Goal: Information Seeking & Learning: Find specific page/section

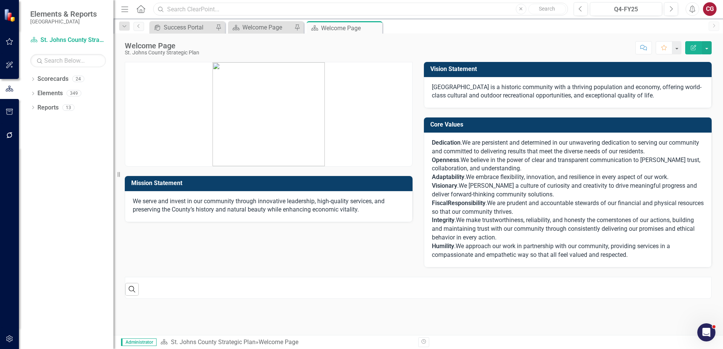
click at [266, 8] on input "text" at bounding box center [360, 9] width 415 height 13
paste input "Maintain/increase community satisfaction with events/programs hosted, sponsored…"
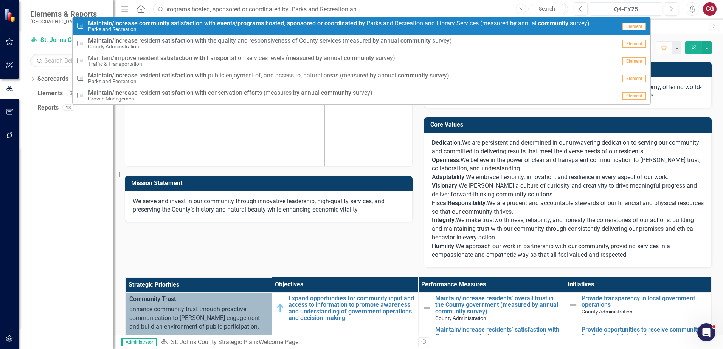
type input "Maintain/increase community satisfaction with events/programs hosted, sponsored…"
click at [468, 22] on span "Maintain/increase community satisfaction with events/programs hosted, sponsored…" at bounding box center [338, 23] width 501 height 7
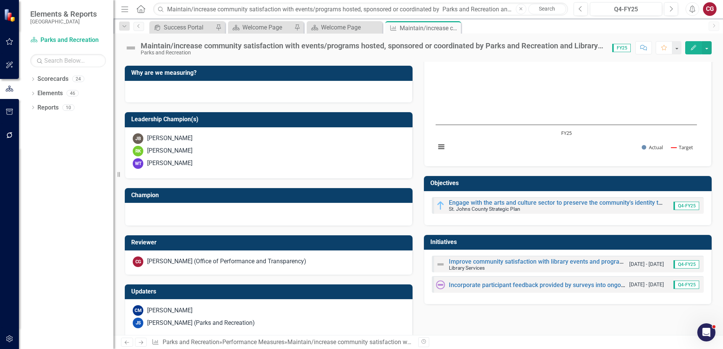
scroll to position [218, 0]
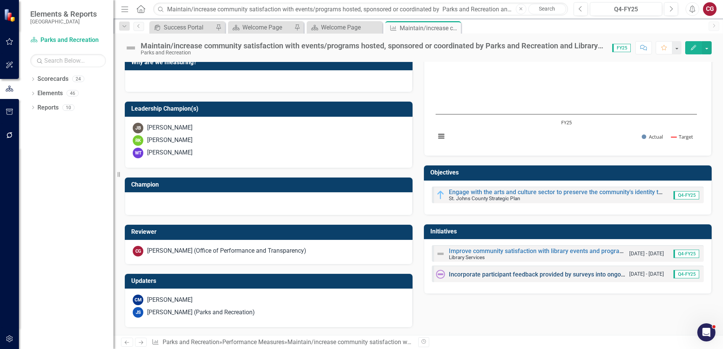
click at [484, 276] on link "Incorporate participant feedback provided by surveys into ongoing efforts to up…" at bounding box center [600, 274] width 303 height 7
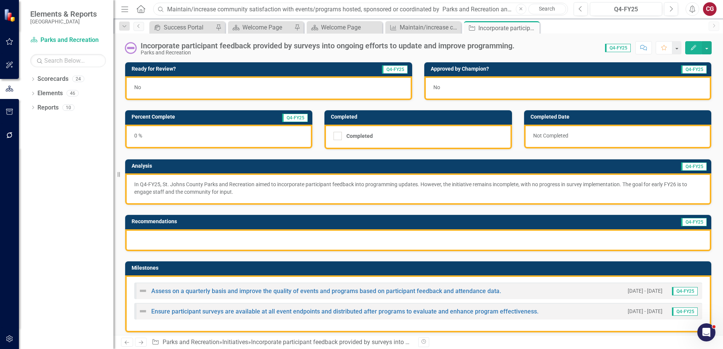
click at [271, 13] on input "Maintain/increase community satisfaction with events/programs hosted, sponsored…" at bounding box center [360, 9] width 415 height 13
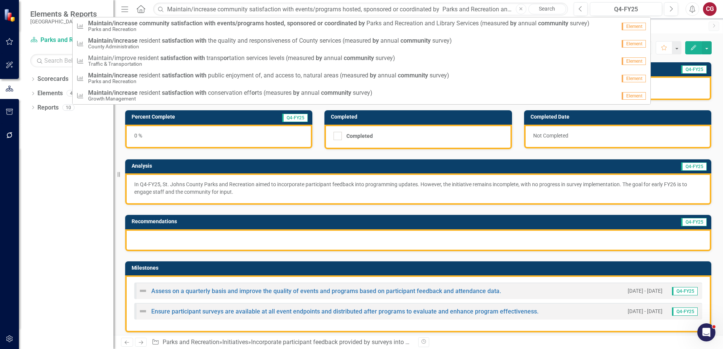
click at [525, 9] on button "Close" at bounding box center [521, 9] width 11 height 11
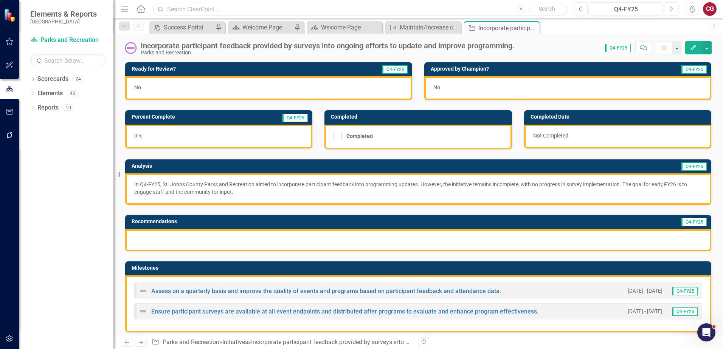
click at [472, 9] on input "text" at bounding box center [360, 9] width 415 height 13
paste input "Maintain/improve participant satisfaction with program outcomes (measured throu…"
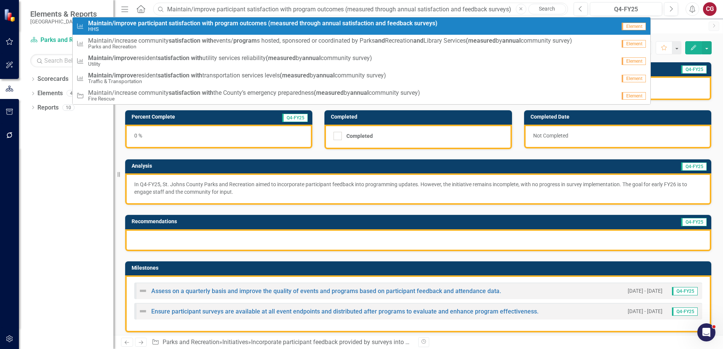
type input "Maintain/improve participant satisfaction with program outcomes (measured throu…"
click at [392, 25] on strong "feedback" at bounding box center [399, 23] width 25 height 7
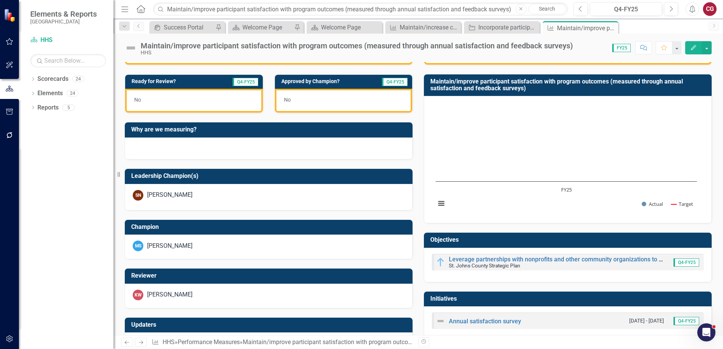
scroll to position [195, 0]
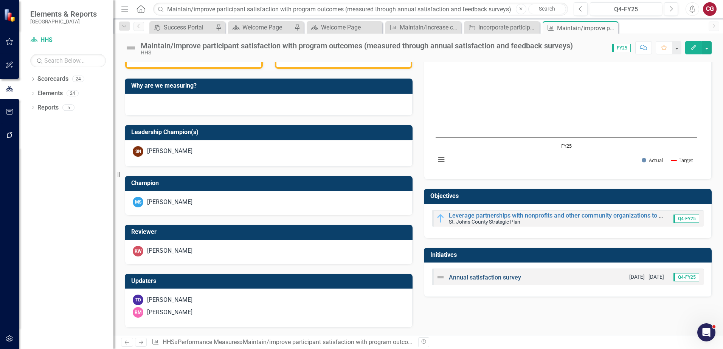
click at [466, 278] on link "Annual satisfaction survey" at bounding box center [485, 277] width 72 height 7
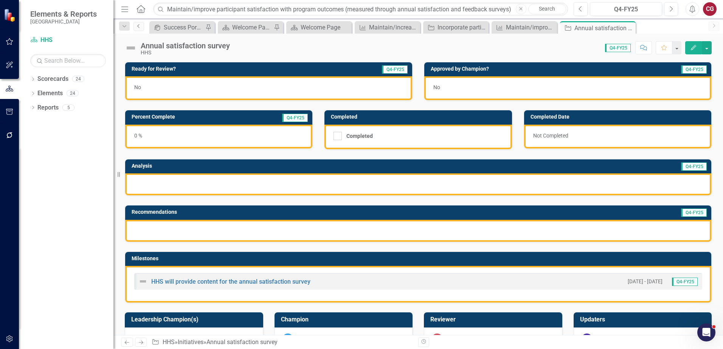
click at [137, 24] on icon "Previous" at bounding box center [139, 26] width 6 height 5
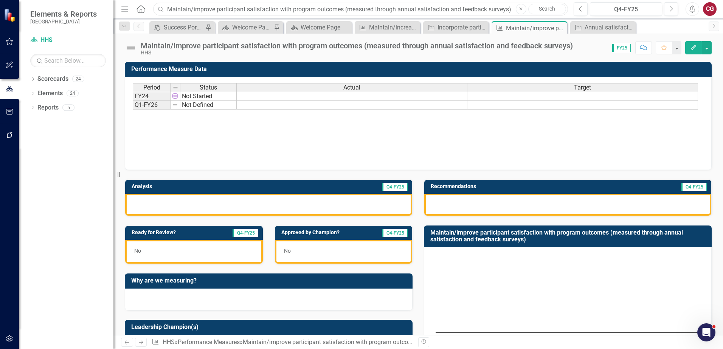
click at [313, 9] on input "Maintain/improve participant satisfaction with program outcomes (measured throu…" at bounding box center [360, 9] width 415 height 13
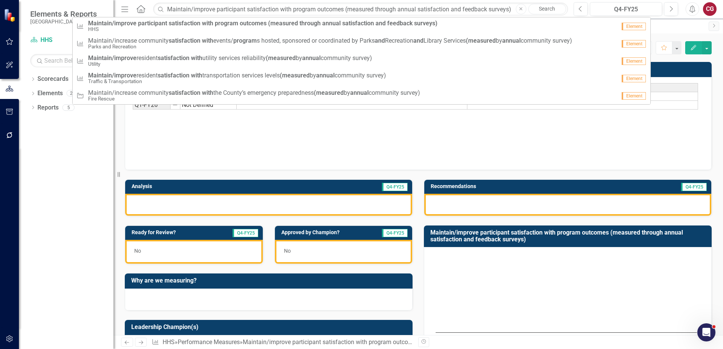
click at [519, 11] on button "Close" at bounding box center [521, 9] width 11 height 11
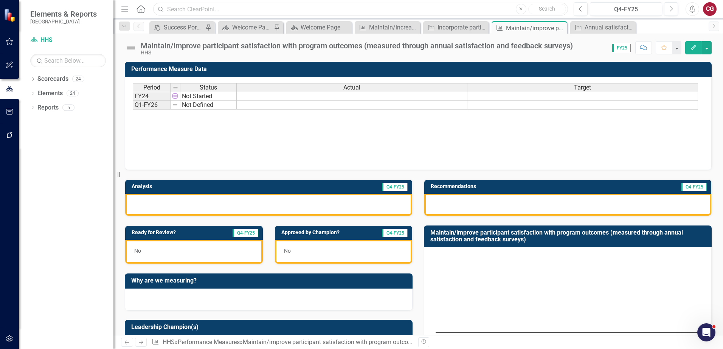
paste input "Maintain/increase community mobility through expanded culture and recreational …"
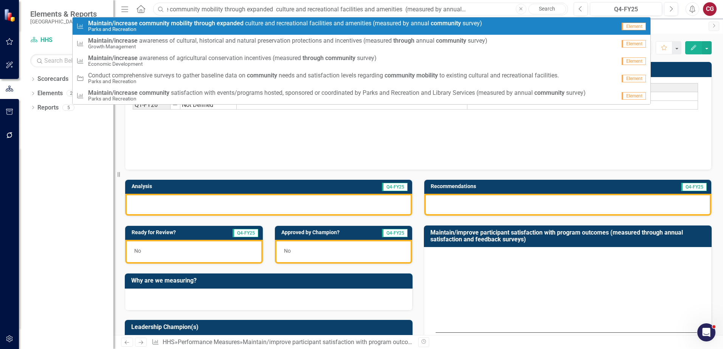
type input "Maintain/increase community mobility through expanded culture and recreational …"
click at [255, 27] on small "Parks and Recreation" at bounding box center [285, 29] width 394 height 6
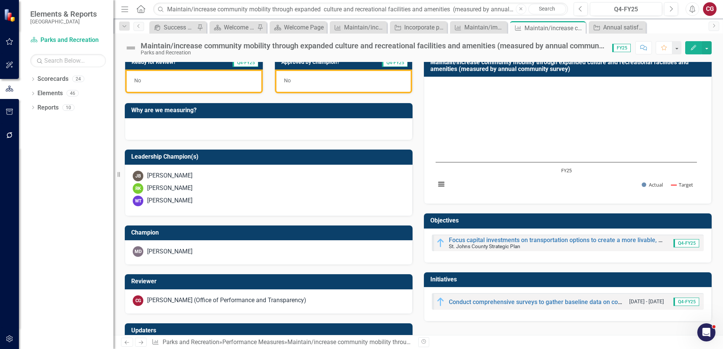
scroll to position [220, 0]
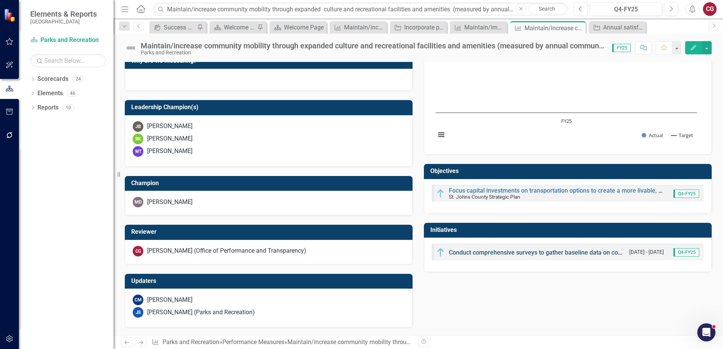
click at [515, 251] on link "Conduct comprehensive surveys to gather baseline data on community needs and sa…" at bounding box center [689, 252] width 480 height 7
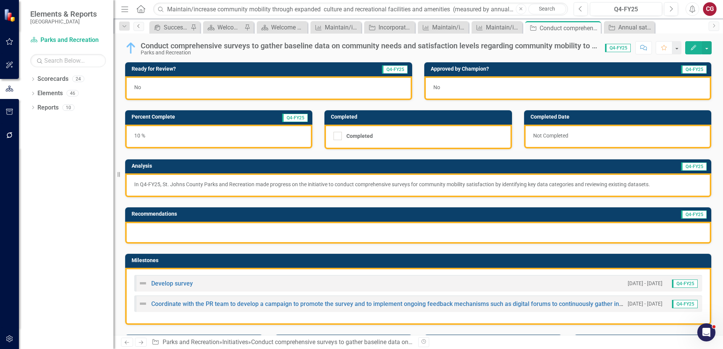
click at [139, 26] on icon "Previous" at bounding box center [139, 26] width 6 height 5
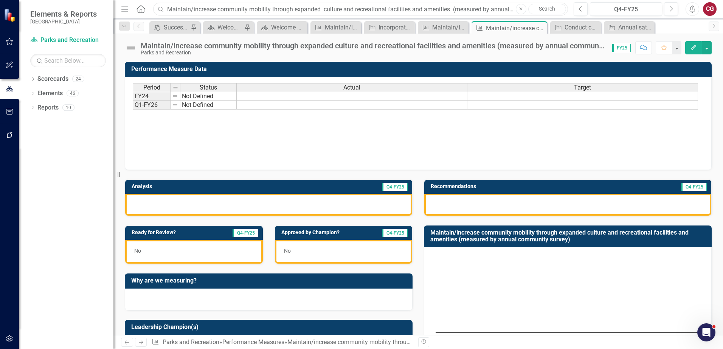
click at [199, 10] on input "Maintain/increase community mobility through expanded culture and recreational …" at bounding box center [360, 9] width 415 height 13
click at [522, 10] on icon "Close" at bounding box center [520, 9] width 3 height 5
paste input "Maintain/increase community satisfaction in law enforcement, fire, and emergenc…"
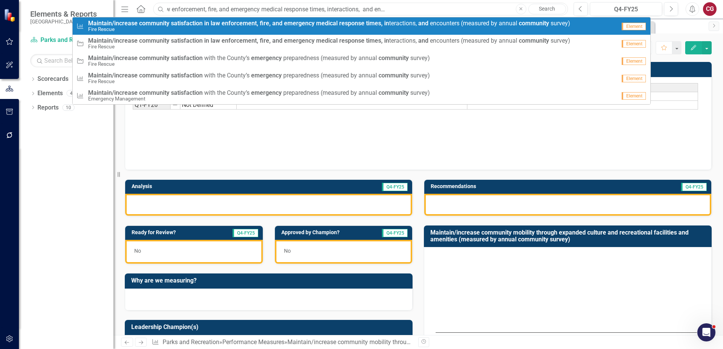
type input "Maintain/increase community satisfaction in law enforcement, fire, and emergenc…"
click at [266, 25] on strong "fire," at bounding box center [265, 23] width 11 height 7
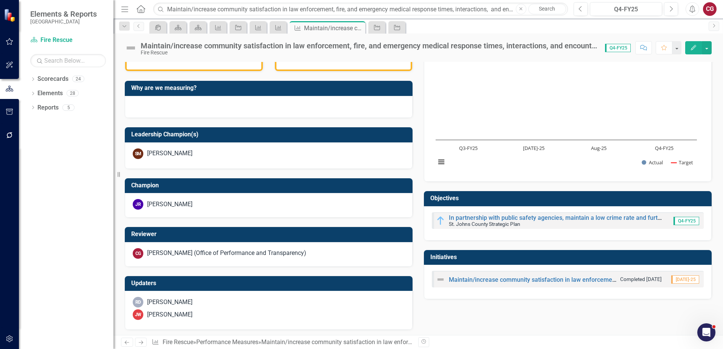
scroll to position [242, 0]
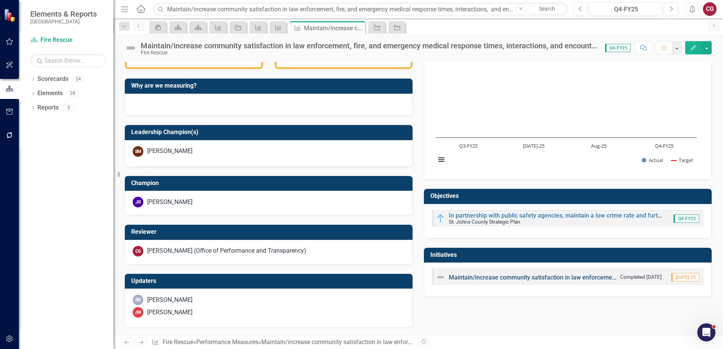
click at [495, 275] on link "Maintain/increase community satisfaction in law enforcement, fire, and emergenc…" at bounding box center [692, 277] width 486 height 7
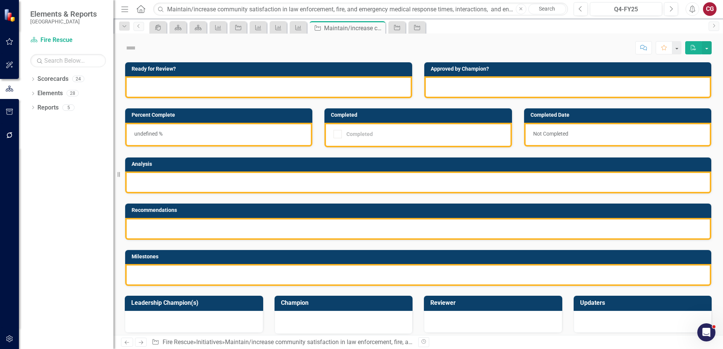
checkbox input "true"
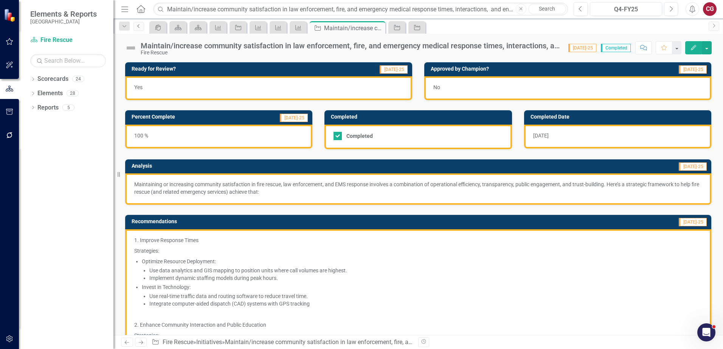
click at [137, 28] on icon "Previous" at bounding box center [139, 26] width 6 height 5
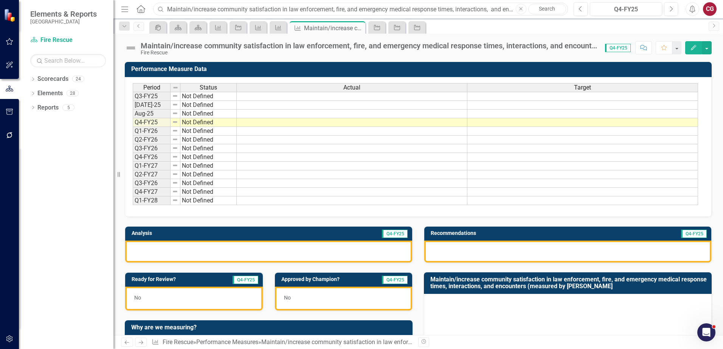
click at [202, 15] on input "Maintain/increase community satisfaction in law enforcement, fire, and emergenc…" at bounding box center [360, 9] width 415 height 13
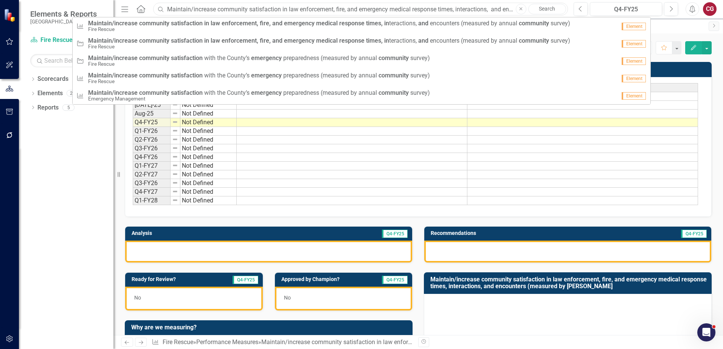
click at [203, 11] on input "Maintain/increase community satisfaction in law enforcement, fire, and emergenc…" at bounding box center [360, 9] width 415 height 13
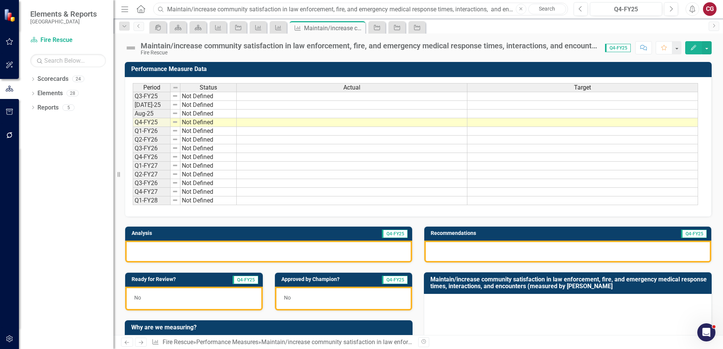
click at [203, 11] on input "Maintain/increase community satisfaction in law enforcement, fire, and emergenc…" at bounding box center [360, 9] width 415 height 13
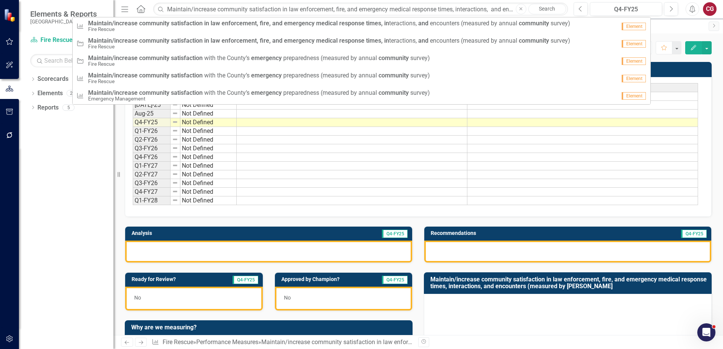
click at [521, 8] on icon "button" at bounding box center [520, 8] width 3 height 3
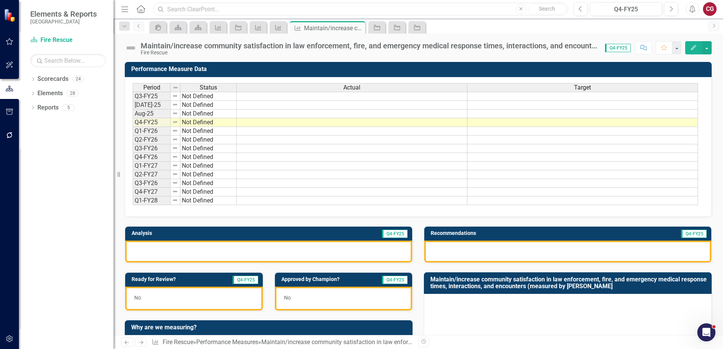
paste input "Maintain/increase community satisfaction with the County’s emergency preparedne…"
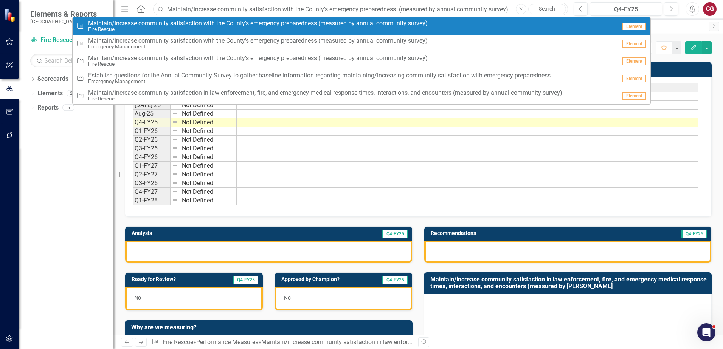
type input "Maintain/increase community satisfaction with the County’s emergency preparedne…"
click at [235, 23] on span "M a i n t a i n / i n c r e a s e c o m m u n i t y s a t i s f a c t i o n w i…" at bounding box center [257, 23] width 339 height 7
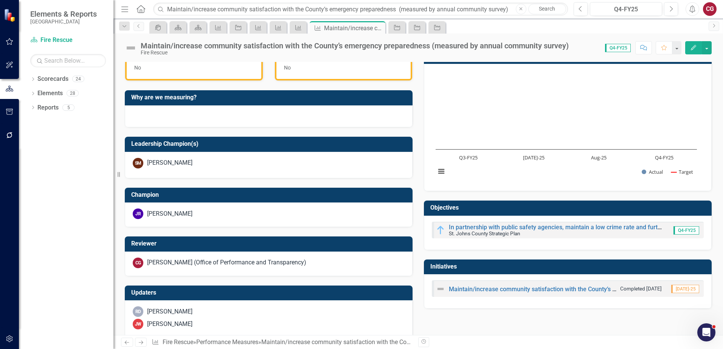
scroll to position [242, 0]
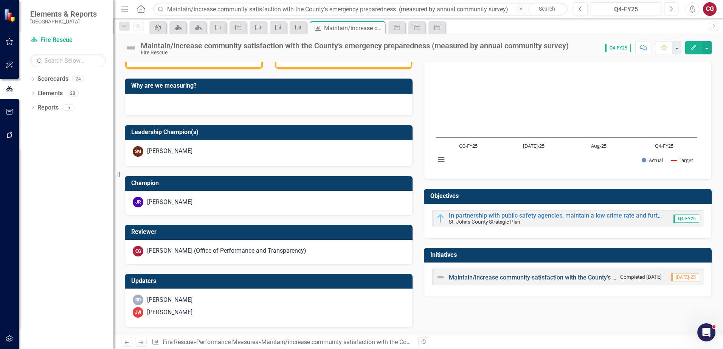
click at [463, 279] on link "Maintain/increase community satisfaction with the County’s emergency preparedne…" at bounding box center [622, 277] width 346 height 7
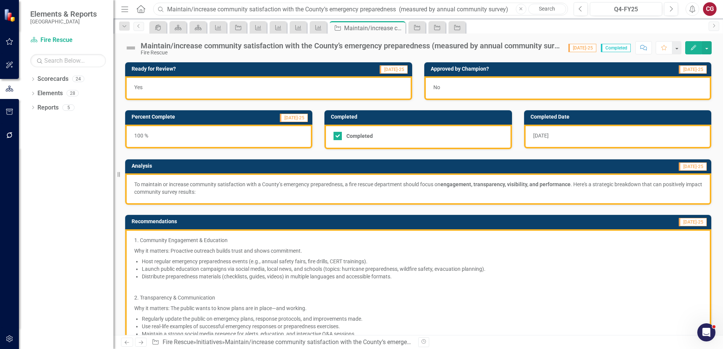
click at [245, 6] on input "Maintain/increase community satisfaction with the County’s emergency preparedne…" at bounding box center [360, 9] width 415 height 13
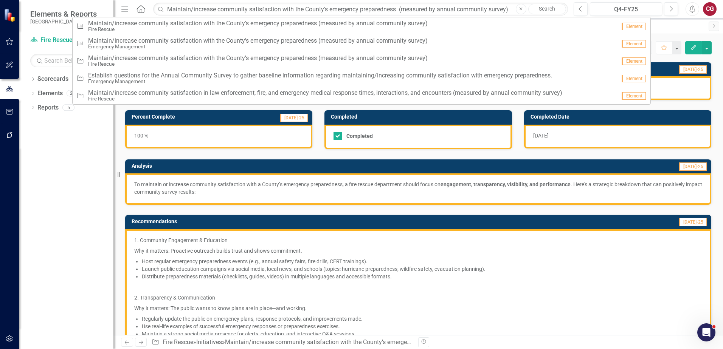
click at [519, 11] on icon "Close" at bounding box center [520, 9] width 3 height 5
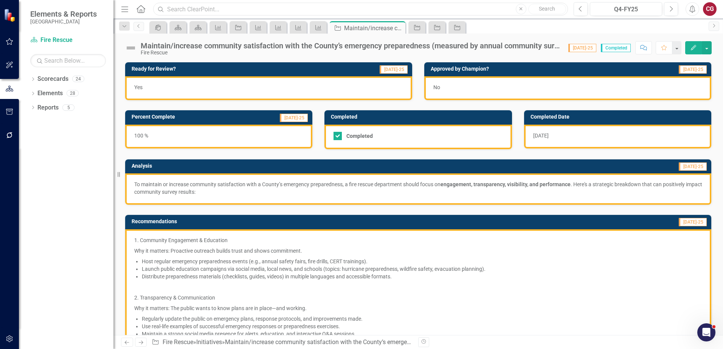
paste input "Increase positive business climate ratings as reported by the annual business s…"
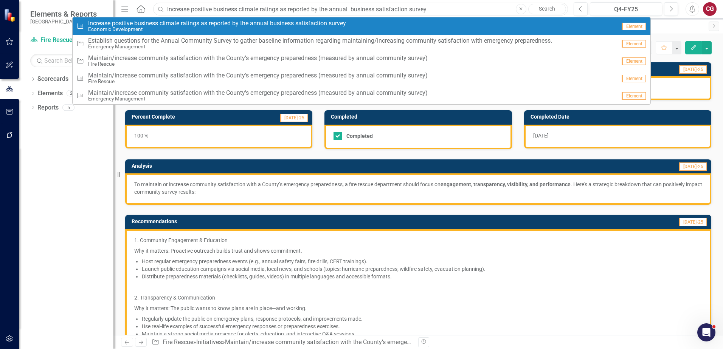
type input "Increase positive business climate ratings as reported by the annual business s…"
click at [288, 28] on small "Economic Development" at bounding box center [217, 29] width 258 height 6
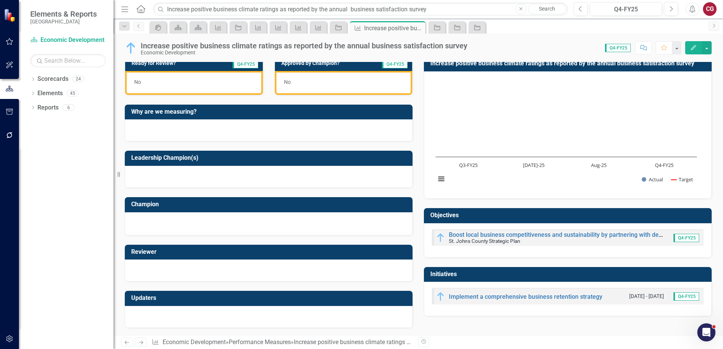
scroll to position [52, 0]
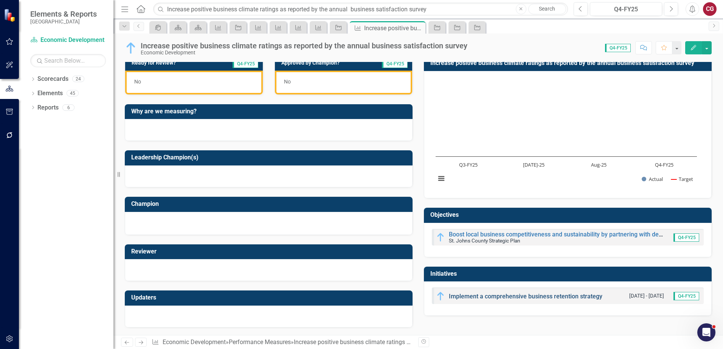
click at [463, 297] on link "Implement a comprehensive business retention strategy" at bounding box center [525, 296] width 153 height 7
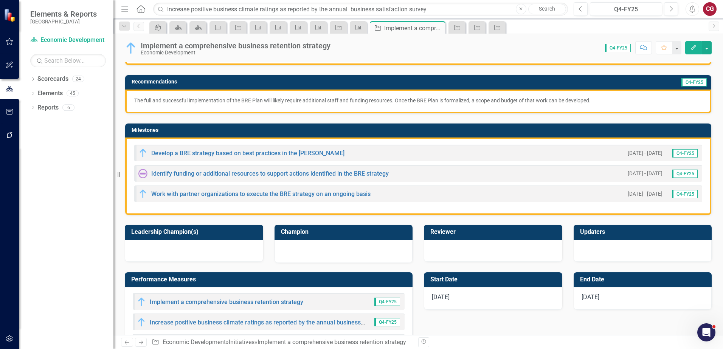
scroll to position [151, 0]
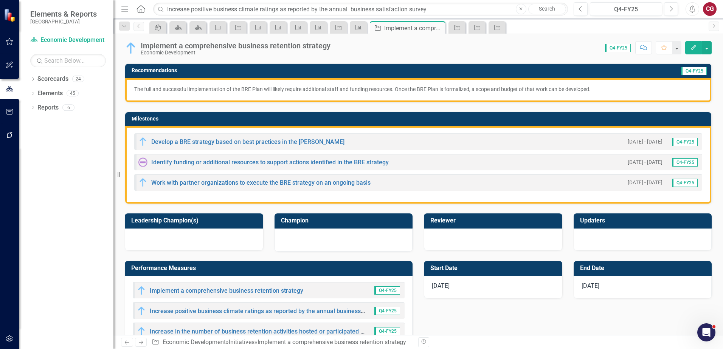
click at [283, 209] on div "Champion" at bounding box center [344, 228] width 150 height 48
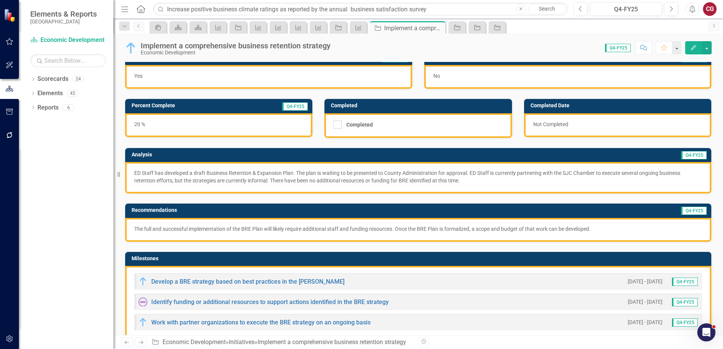
scroll to position [0, 0]
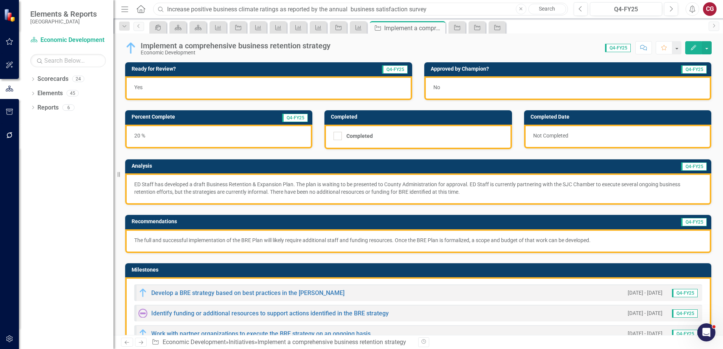
click at [204, 10] on input "Increase positive business climate ratings as reported by the annual business s…" at bounding box center [360, 9] width 415 height 13
click at [523, 9] on button "Close" at bounding box center [521, 9] width 11 height 11
paste input "Maintain/increase resident satisfaction with conservation efforts (measures by …"
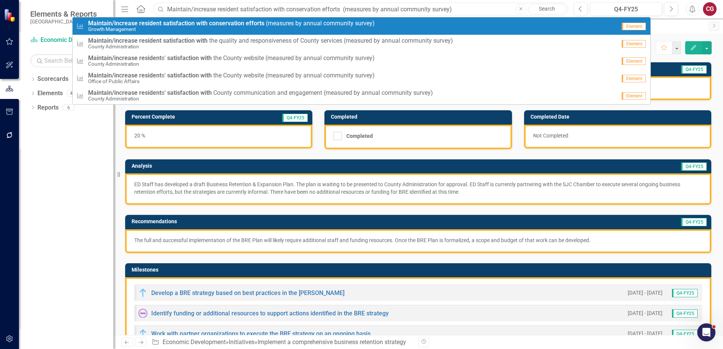
type input "Maintain/increase resident satisfaction with conservation efforts (measures by …"
click at [351, 20] on span "Maintain/increase resident satisfaction with conservation efforts ( m e a s u r…" at bounding box center [231, 23] width 286 height 7
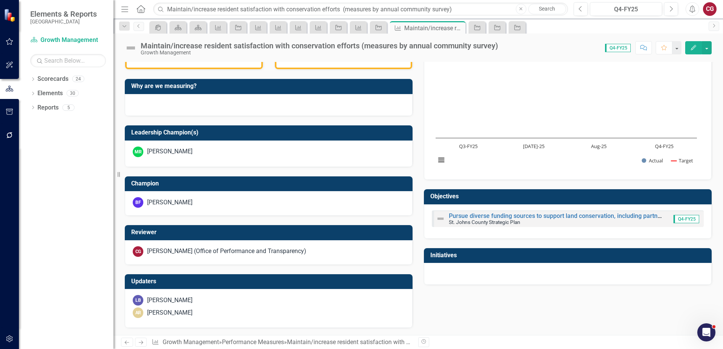
scroll to position [242, 0]
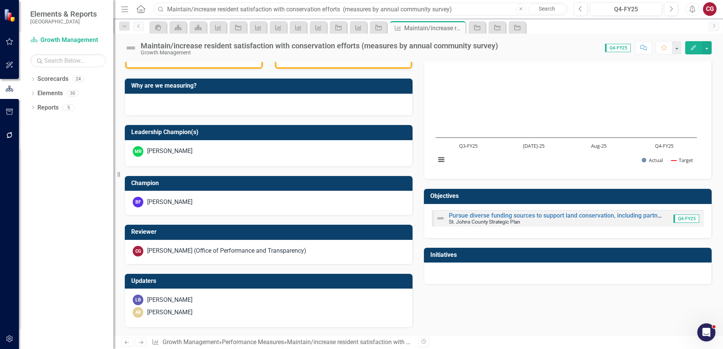
click at [186, 9] on input "Maintain/increase resident satisfaction with conservation efforts (measures by …" at bounding box center [360, 9] width 415 height 13
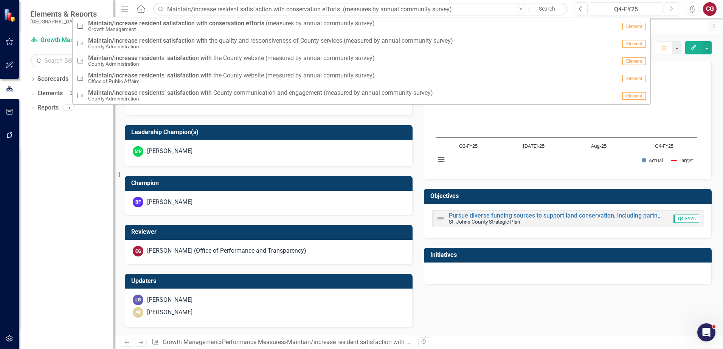
click at [521, 11] on icon "Close" at bounding box center [520, 9] width 3 height 5
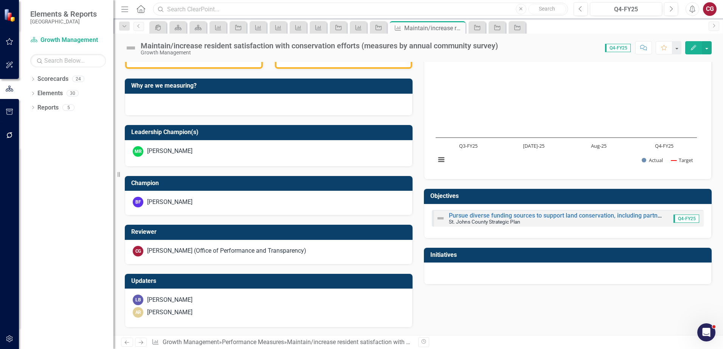
click at [351, 9] on input "text" at bounding box center [360, 9] width 415 height 13
paste input "Maintain/increase resident satisfaction with public enjoyment of, and access to…"
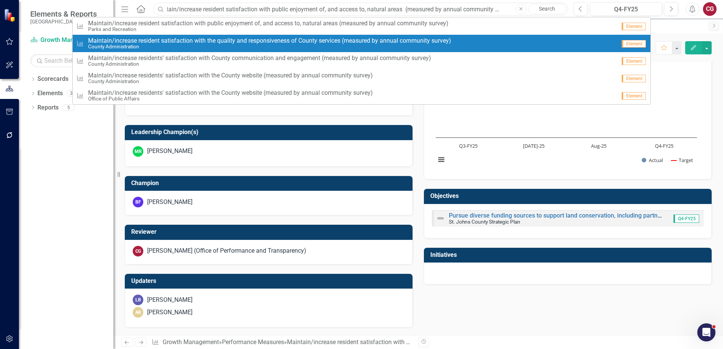
type input "Maintain/increase resident satisfaction with public enjoyment of, and access to…"
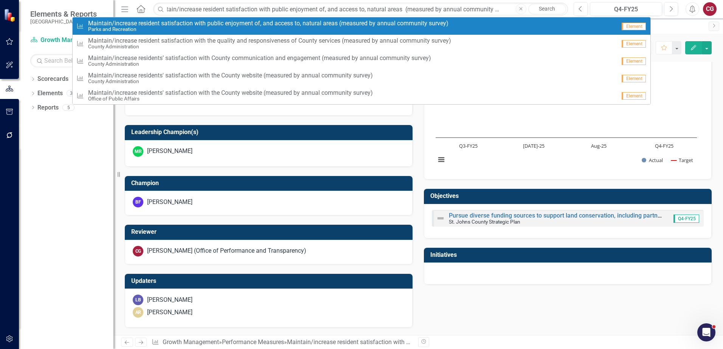
scroll to position [0, 0]
click at [239, 29] on small "Parks and Recreation" at bounding box center [268, 29] width 360 height 6
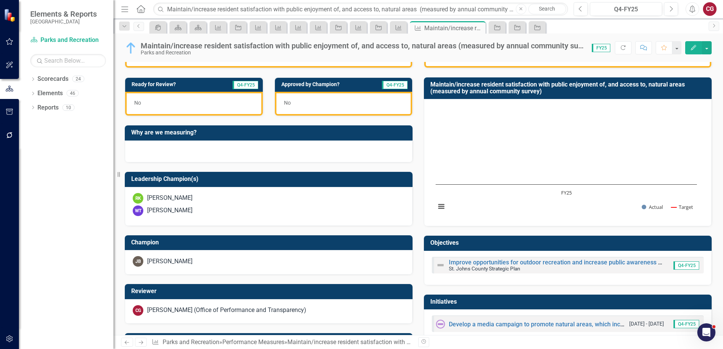
scroll to position [207, 0]
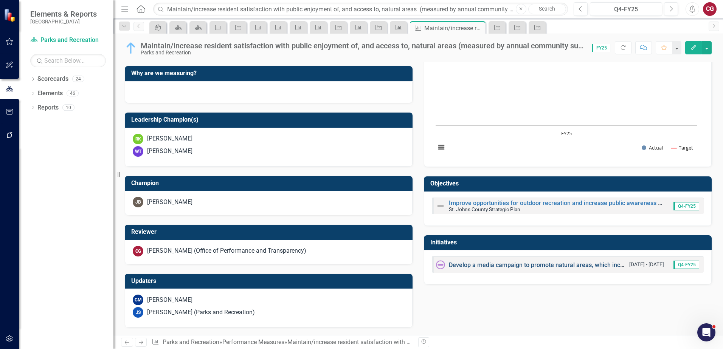
click at [489, 267] on link "Develop a media campaign to promote natural areas, which includes conducting a …" at bounding box center [586, 265] width 275 height 7
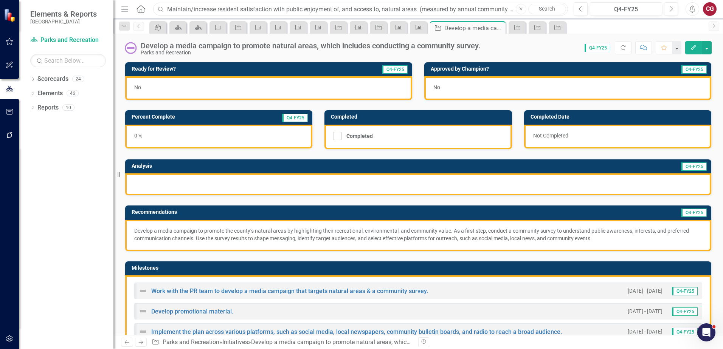
click at [202, 10] on input "Maintain/increase resident satisfaction with public enjoyment of, and access to…" at bounding box center [360, 9] width 415 height 13
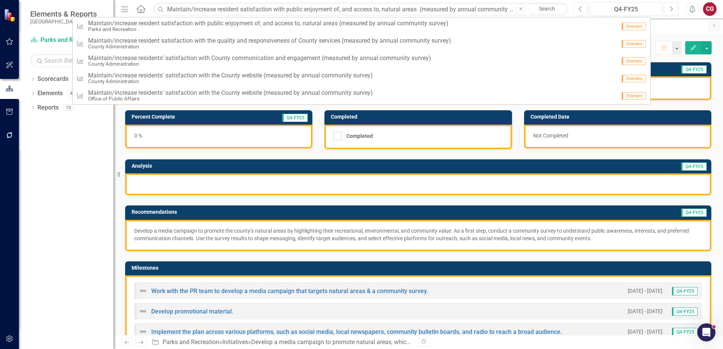
click at [518, 9] on button "Close" at bounding box center [521, 9] width 11 height 11
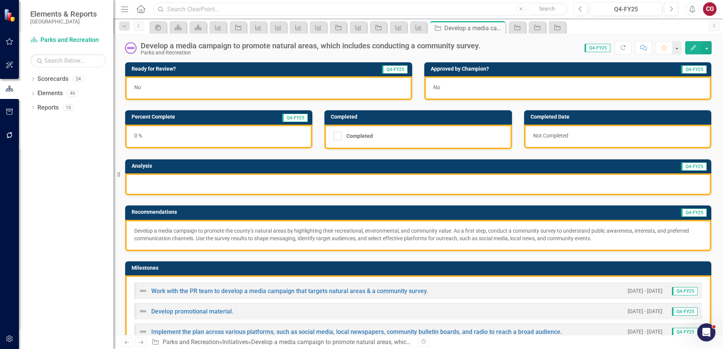
paste input "Maintain/increase resident support for coastal resilience plans (measured throu…"
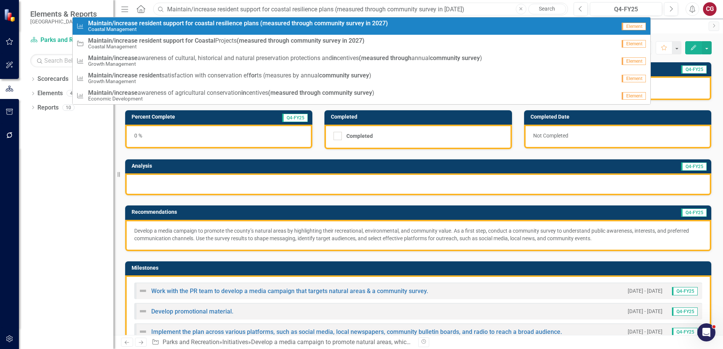
type input "Maintain/increase resident support for coastal resilience plans (measured throu…"
click at [207, 29] on small "Coastal Management" at bounding box center [238, 29] width 300 height 6
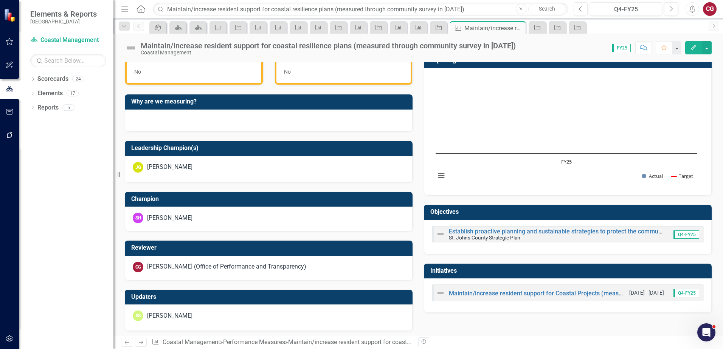
scroll to position [183, 0]
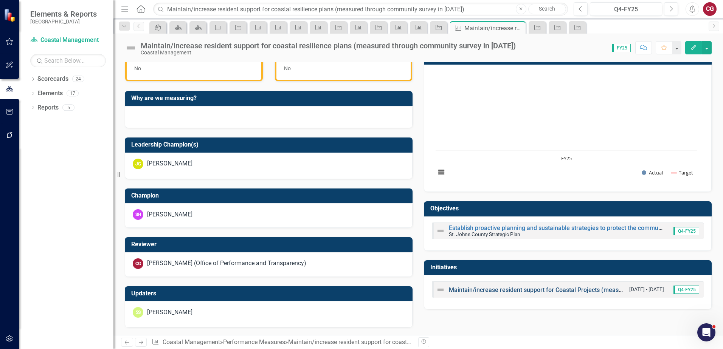
click at [502, 292] on link "Maintain/increase resident support for Coastal Projects (measured through commu…" at bounding box center [591, 289] width 284 height 7
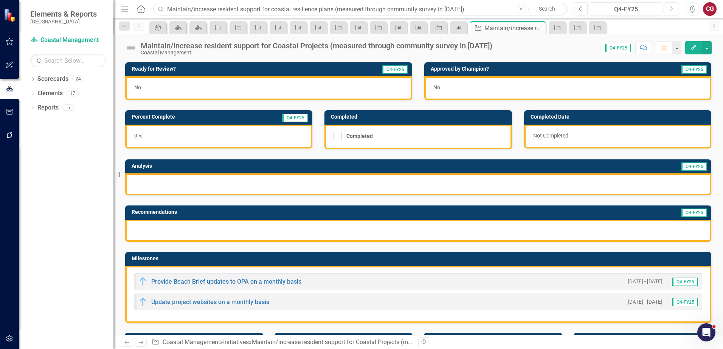
click at [227, 8] on input "Maintain/increase resident support for coastal resilience plans (measured throu…" at bounding box center [360, 9] width 415 height 13
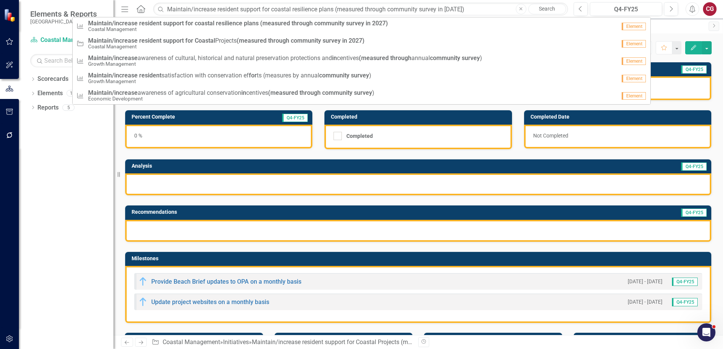
click at [521, 11] on icon "Close" at bounding box center [520, 9] width 3 height 5
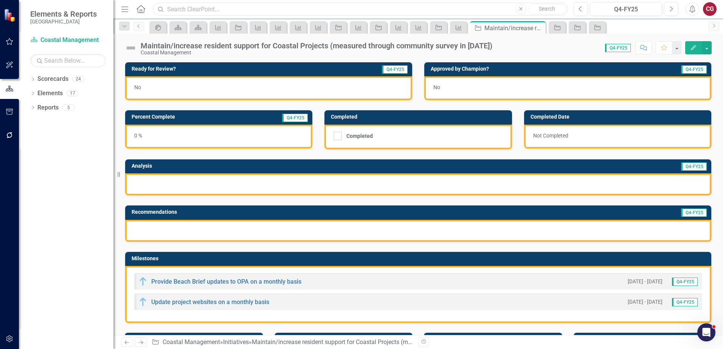
paste input "Maintain/increase awareness of agricultural conservation incentives (measured t…"
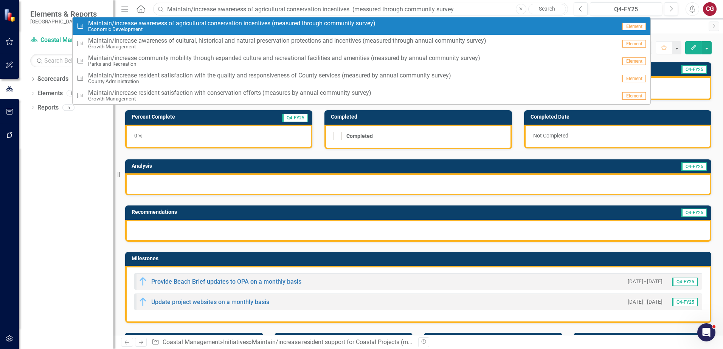
type input "Maintain/increase awareness of agricultural conservation incentives (measured t…"
click at [208, 27] on small "Economic Development" at bounding box center [231, 29] width 287 height 6
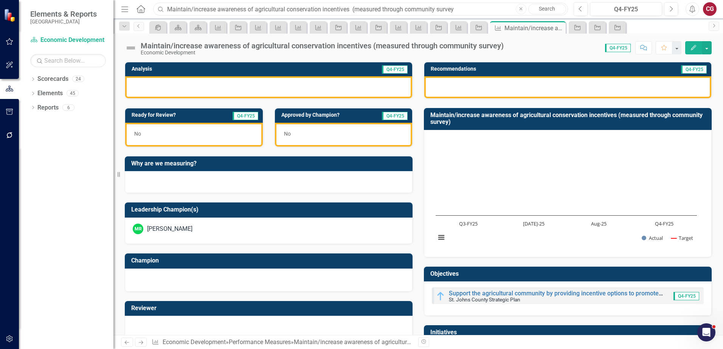
click at [495, 9] on input "Maintain/increase awareness of agricultural conservation incentives (measured t…" at bounding box center [360, 9] width 415 height 13
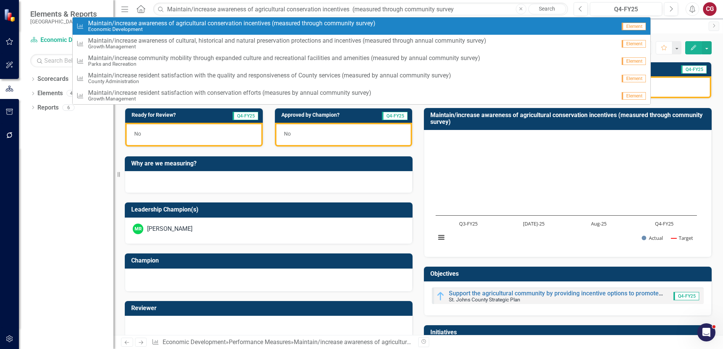
click at [250, 24] on span "M a i n t a i n / i n c r e a s e a w a r e n e s s o f a g r i c u l t u r a l…" at bounding box center [231, 23] width 287 height 7
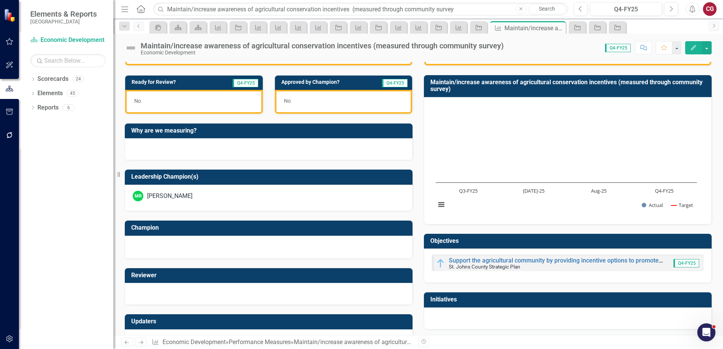
scroll to position [61, 0]
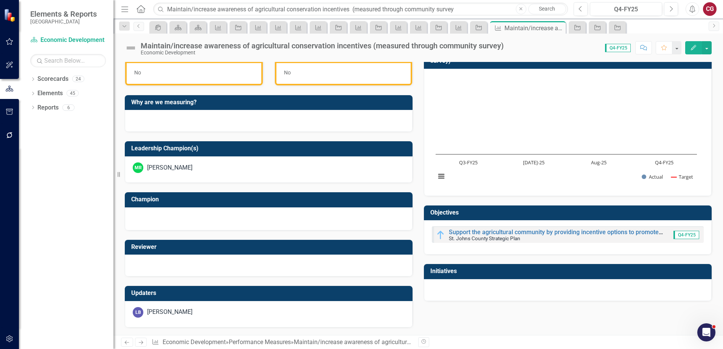
click at [456, 282] on div at bounding box center [568, 290] width 288 height 22
click at [173, 308] on div "[PERSON_NAME]" at bounding box center [169, 312] width 45 height 9
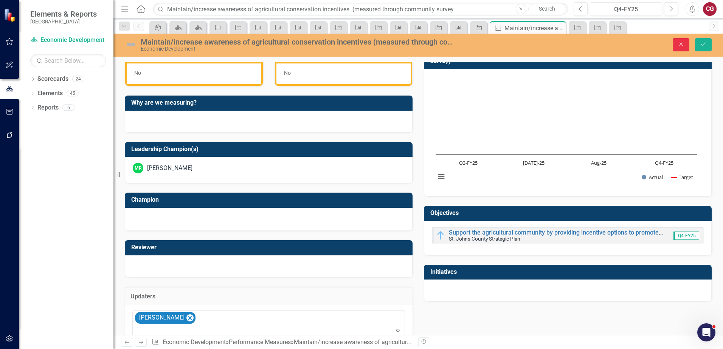
click at [681, 48] on button "Close" at bounding box center [680, 44] width 17 height 13
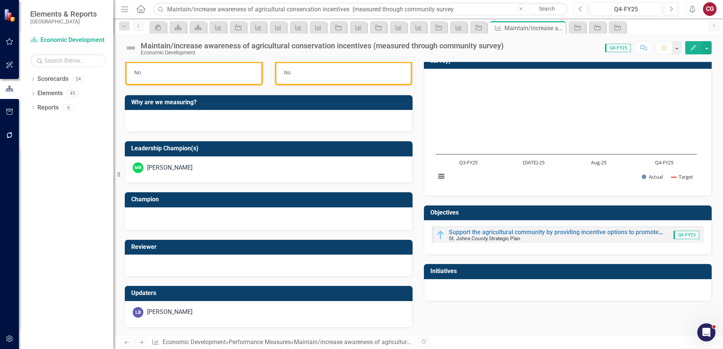
click at [176, 45] on div "Maintain/increase awareness of agricultural conservation incentives (measured t…" at bounding box center [322, 46] width 363 height 8
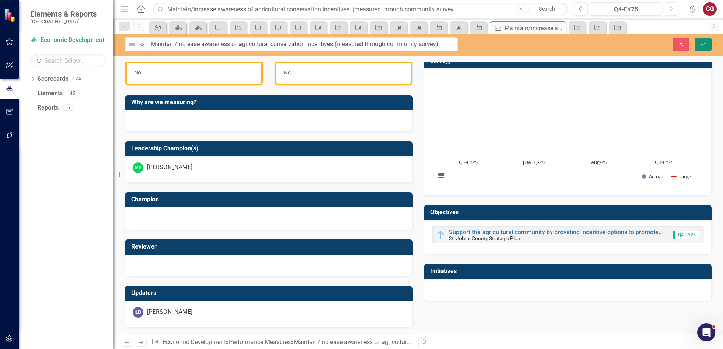
click at [709, 49] on button "Save" at bounding box center [703, 44] width 17 height 13
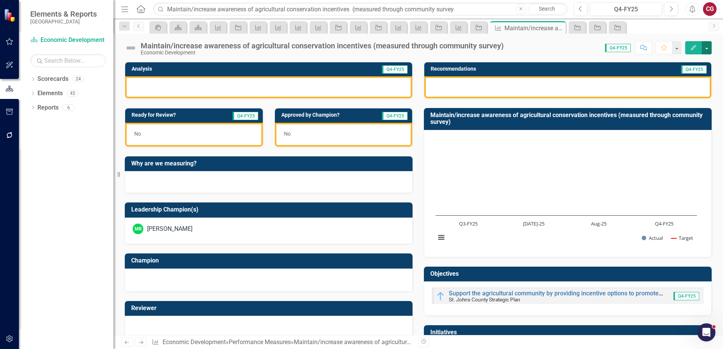
click at [708, 46] on button "button" at bounding box center [706, 47] width 10 height 13
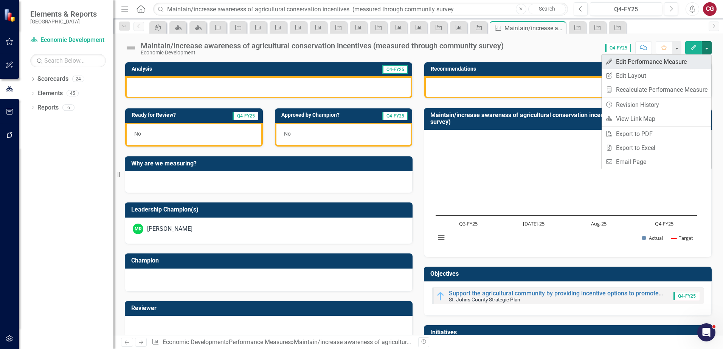
click at [670, 63] on link "Edit Edit Performance Measure" at bounding box center [656, 62] width 110 height 14
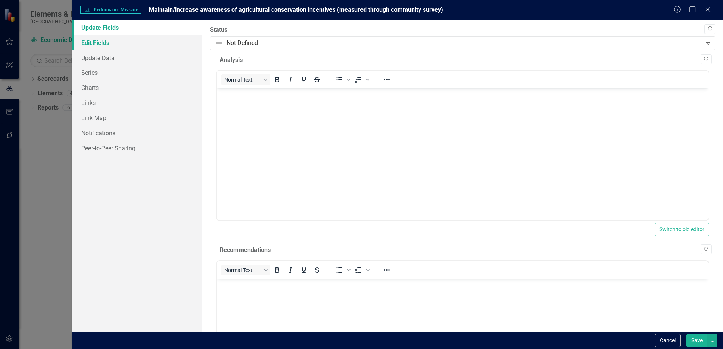
scroll to position [0, 0]
click at [102, 45] on link "Edit Fields" at bounding box center [137, 42] width 130 height 15
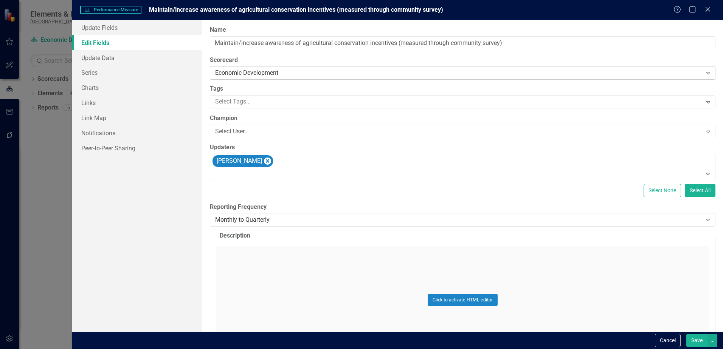
click at [286, 70] on div "Economic Development" at bounding box center [458, 73] width 486 height 9
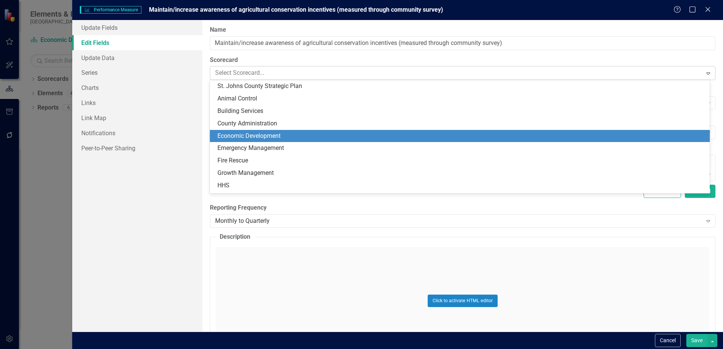
scroll to position [50, 0]
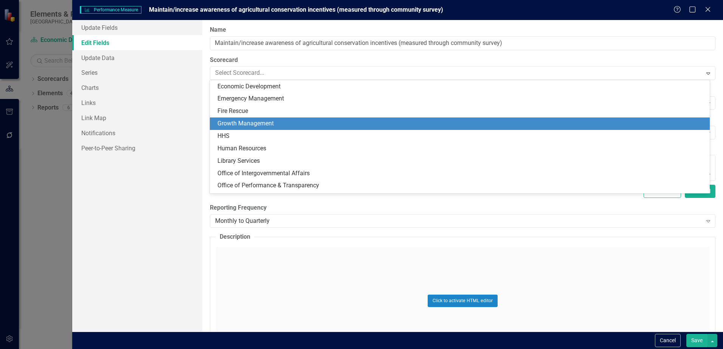
click at [273, 123] on div "Growth Management" at bounding box center [461, 123] width 488 height 9
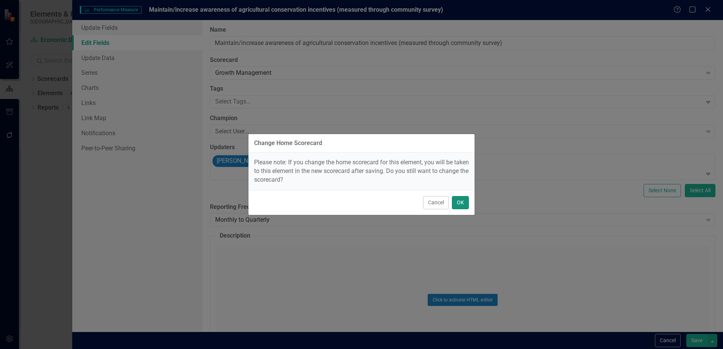
click at [462, 207] on button "OK" at bounding box center [460, 202] width 17 height 13
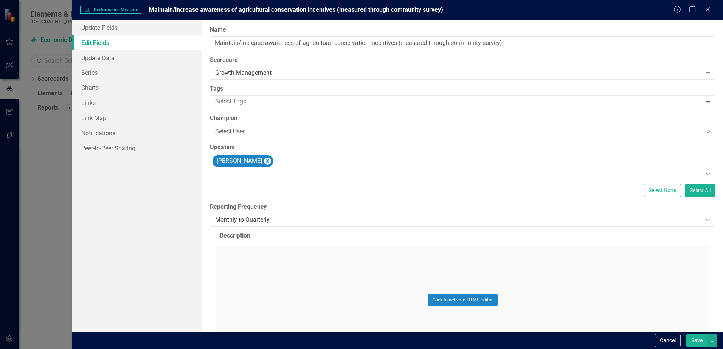
click at [698, 343] on button "Save" at bounding box center [696, 340] width 21 height 13
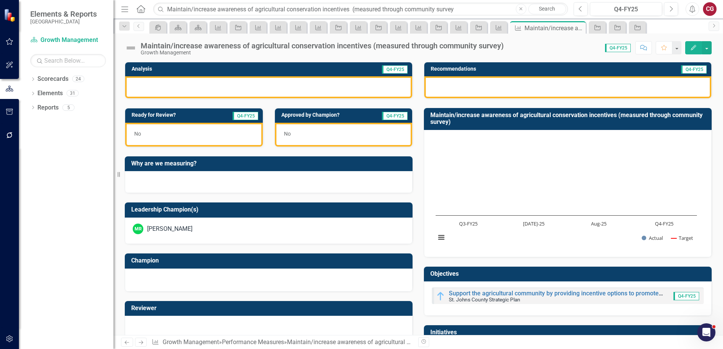
drag, startPoint x: 520, startPoint y: 11, endPoint x: 494, endPoint y: 11, distance: 26.8
click at [520, 11] on icon "Close" at bounding box center [520, 9] width 3 height 5
paste input "Maintain/increase awareness of cultural, historical, and natural preservation p…"
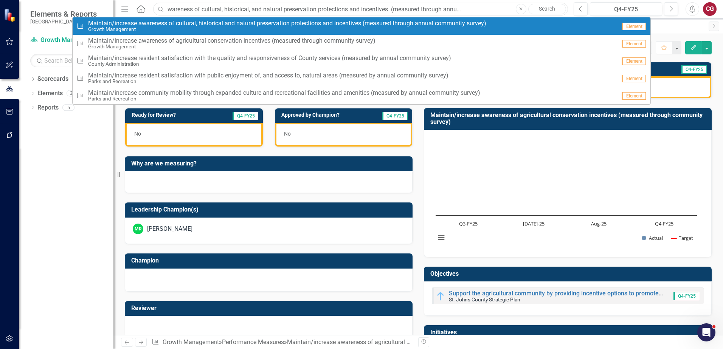
type input "Maintain/increase awareness of cultural, historical, and natural preservation p…"
click at [211, 26] on span "M a i n t a i n / i n c r e a s e a w a r e n e s s o f c u l t u r a l , h i s…" at bounding box center [287, 23] width 398 height 7
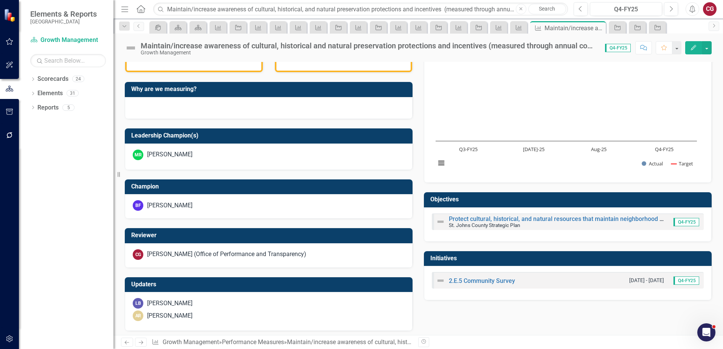
scroll to position [242, 0]
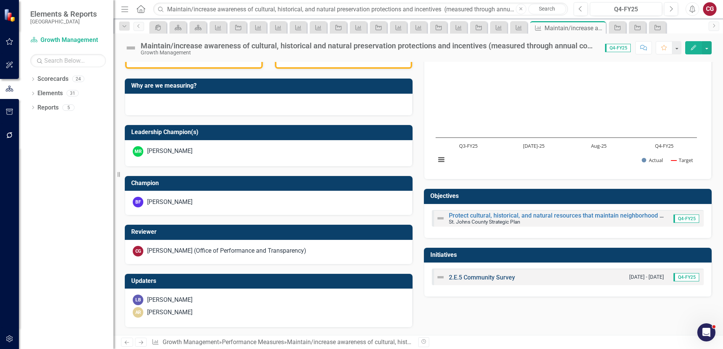
click at [480, 280] on link "2.E.5 Community Survey" at bounding box center [482, 277] width 66 height 7
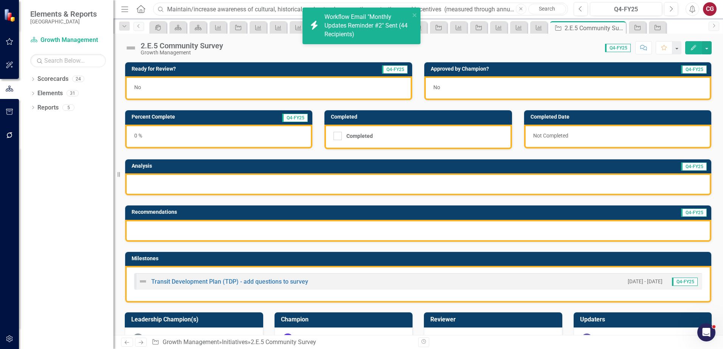
click at [187, 9] on input "Maintain/increase awareness of cultural, historical, and natural preservation p…" at bounding box center [360, 9] width 415 height 13
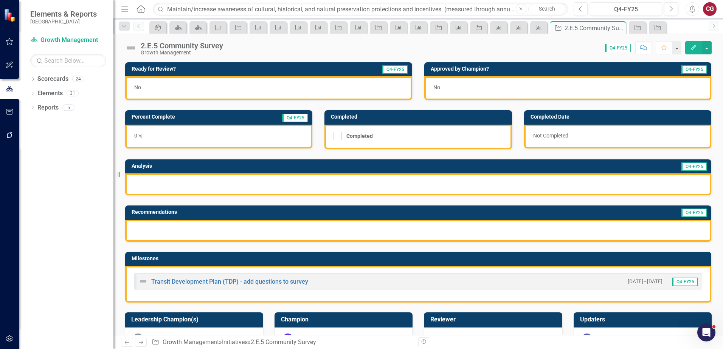
click at [522, 9] on icon "Close" at bounding box center [520, 9] width 3 height 5
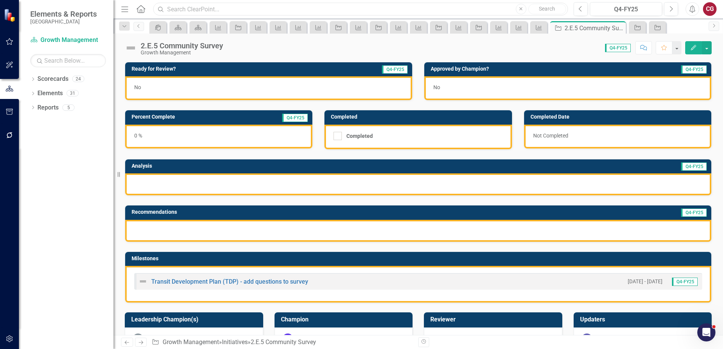
paste input "Maintain/improve resident satisfaction with transportation services levels (mea…"
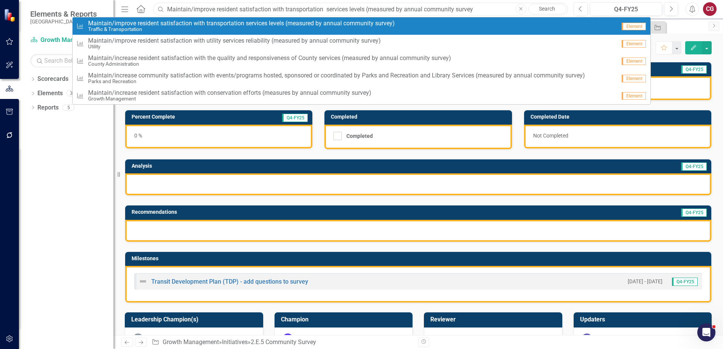
type input "Maintain/improve resident satisfaction with transportation services levels (mea…"
click at [309, 25] on span "M a i n t a i n / i m p r o v e r e s i d e n t s a t i s f a c t i o n w i t h…" at bounding box center [241, 23] width 307 height 7
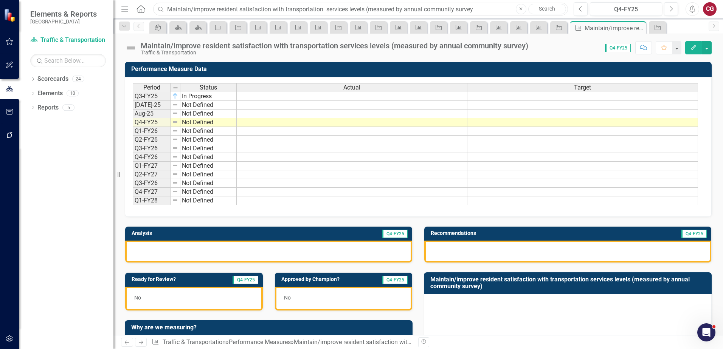
click at [219, 10] on input "Maintain/improve resident satisfaction with transportation services levels (mea…" at bounding box center [360, 9] width 415 height 13
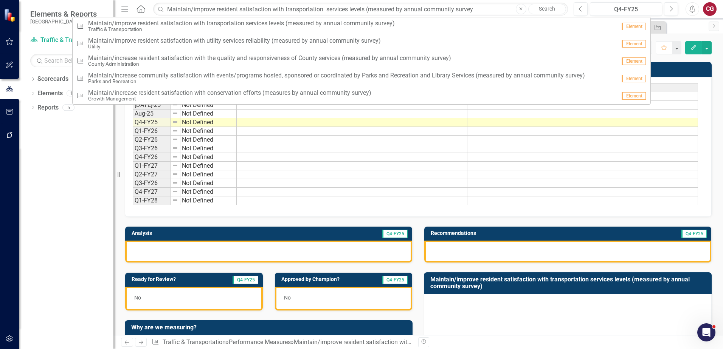
click at [520, 9] on icon "Close" at bounding box center [520, 9] width 3 height 5
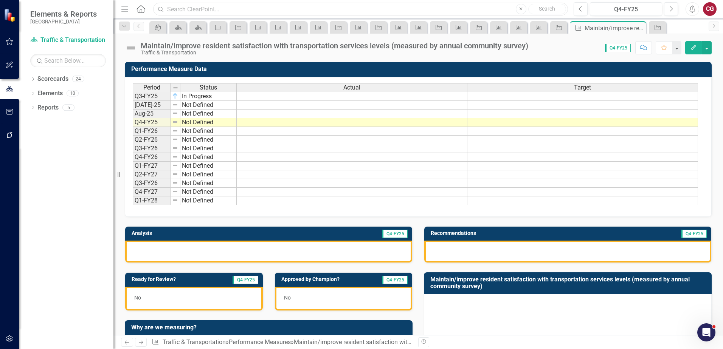
click at [334, 6] on input "text" at bounding box center [360, 9] width 415 height 13
paste input "Maintain/improve resident satisfaction with utility services reliability (measu…"
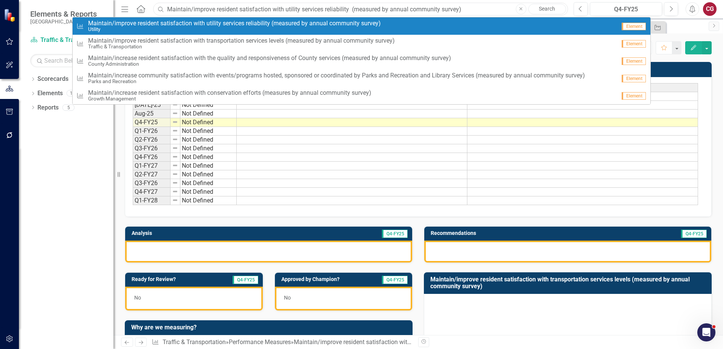
type input "Maintain/improve resident satisfaction with utility services reliability (measu…"
click at [255, 24] on span "M a i n t a i n / i m p r o v e r e s i d e n t s a t i s f a c t i o n w i t h…" at bounding box center [234, 23] width 293 height 7
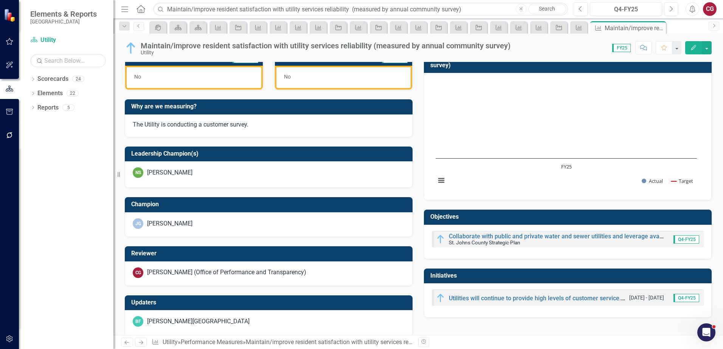
scroll to position [183, 0]
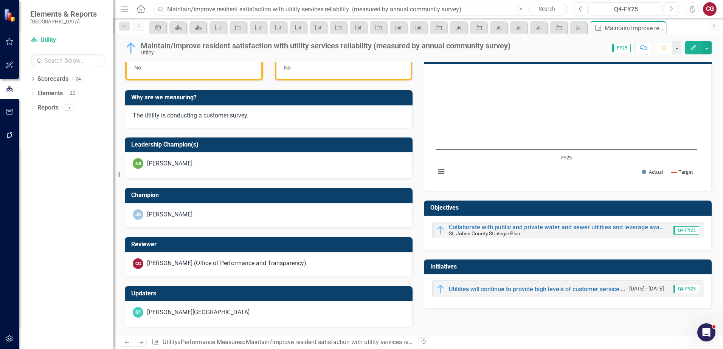
click at [221, 10] on input "Maintain/improve resident satisfaction with utility services reliability (measu…" at bounding box center [360, 9] width 415 height 13
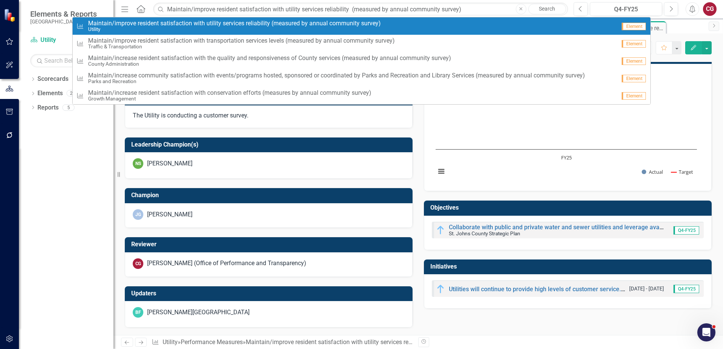
click at [517, 8] on button "Close" at bounding box center [521, 9] width 11 height 11
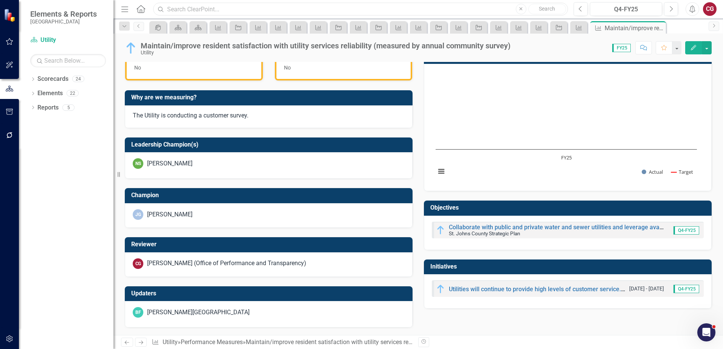
paste input "Maintain/improve residents’ knowledge of water conservation (measured by annual…"
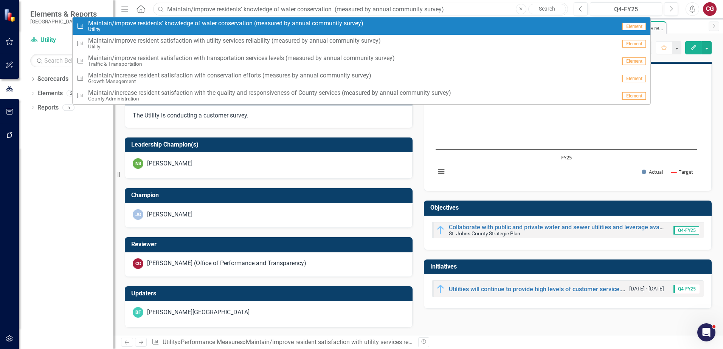
type input "Maintain/improve residents’ knowledge of water conservation (measured by annual…"
click at [283, 27] on small "Utility" at bounding box center [225, 29] width 275 height 6
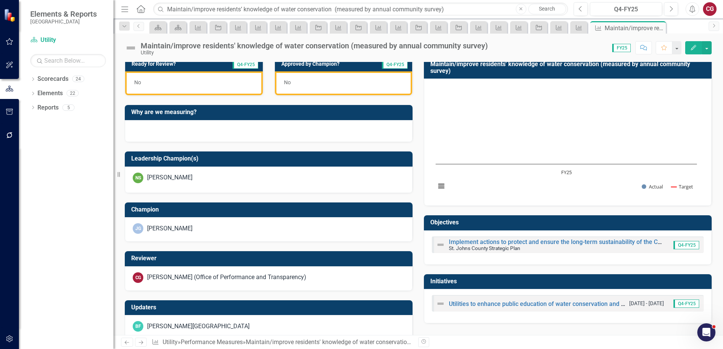
scroll to position [183, 0]
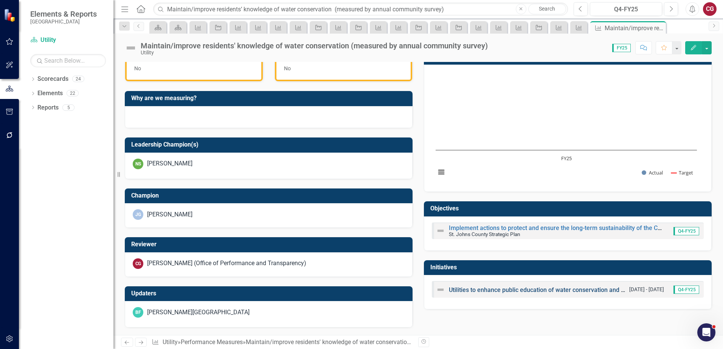
click at [465, 290] on link "Utilities to enhance public education of water conservation and sustainability." at bounding box center [553, 289] width 209 height 7
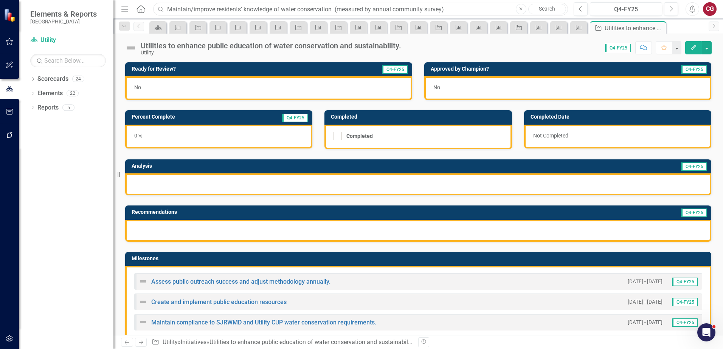
click at [196, 9] on input "Maintain/improve residents’ knowledge of water conservation (measured by annual…" at bounding box center [360, 9] width 415 height 13
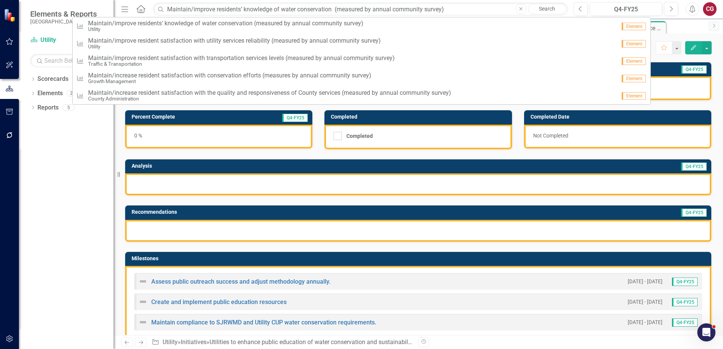
click at [521, 10] on icon "Close" at bounding box center [520, 9] width 3 height 5
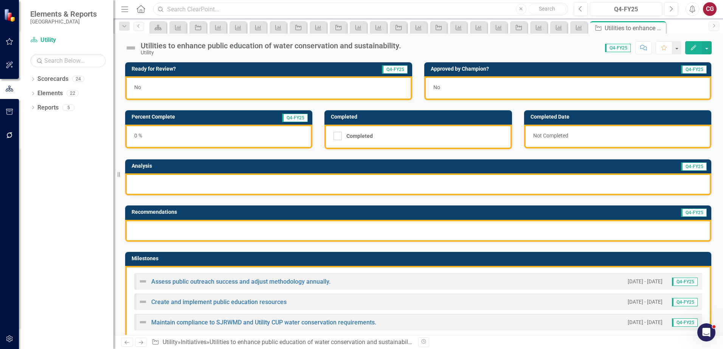
click at [304, 8] on input "text" at bounding box center [360, 9] width 415 height 13
paste input "Increase employee engagement and satisfaction with internal communication (meas…"
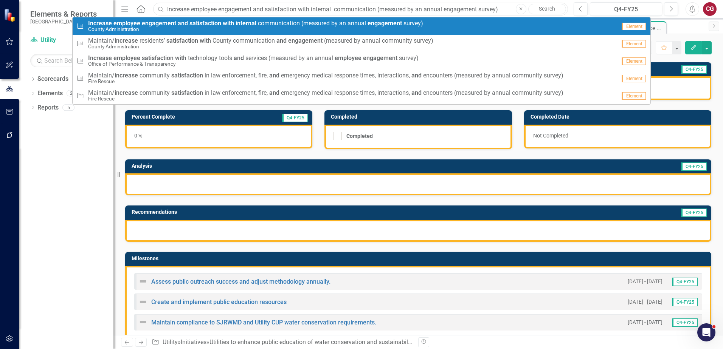
type input "Increase employee engagement and satisfaction with internal communication (meas…"
click at [249, 31] on small "County Administration" at bounding box center [255, 29] width 335 height 6
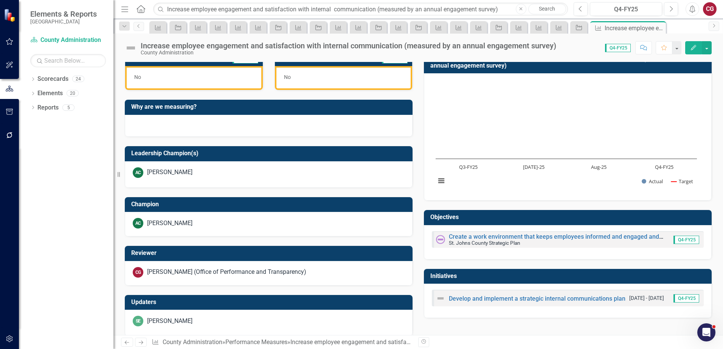
scroll to position [229, 0]
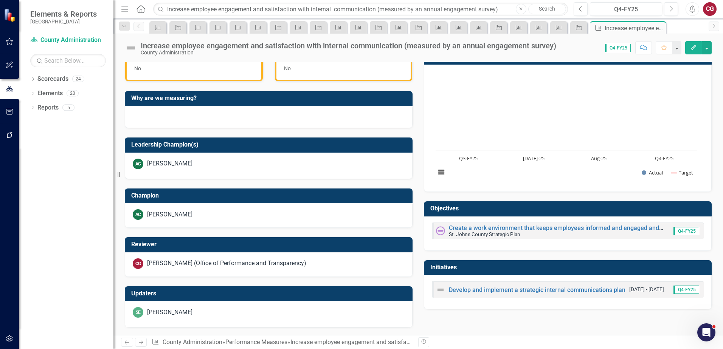
click at [477, 294] on div "Develop and implement a strategic internal communications plan" at bounding box center [530, 289] width 189 height 9
click at [477, 291] on link "Develop and implement a strategic internal communications plan" at bounding box center [537, 289] width 177 height 7
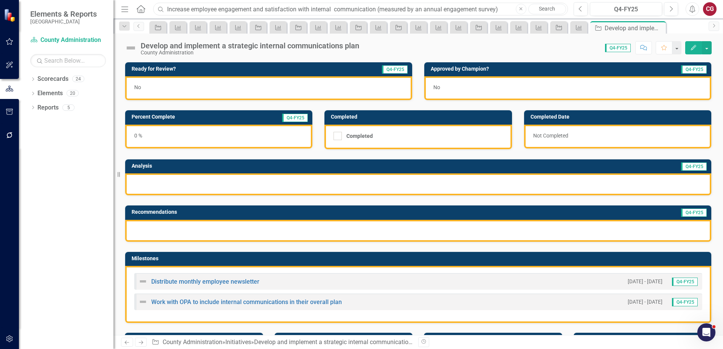
click at [207, 11] on input "Increase employee engagement and satisfaction with internal communication (meas…" at bounding box center [360, 9] width 415 height 13
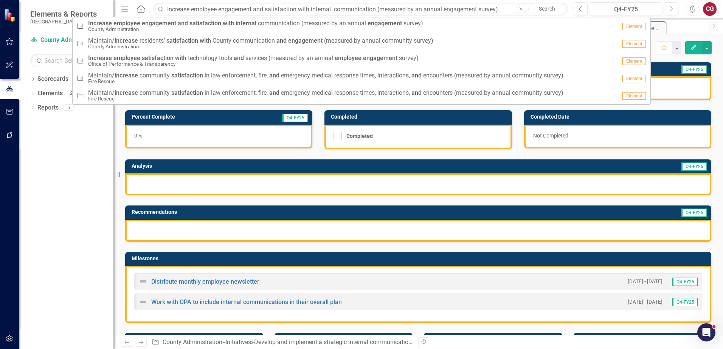
click at [522, 11] on icon "Close" at bounding box center [520, 9] width 3 height 5
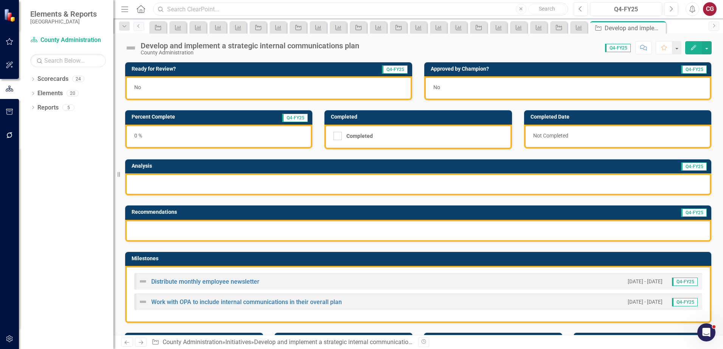
paste input "Increase employee satisfaction with technology tools and services as measured b…"
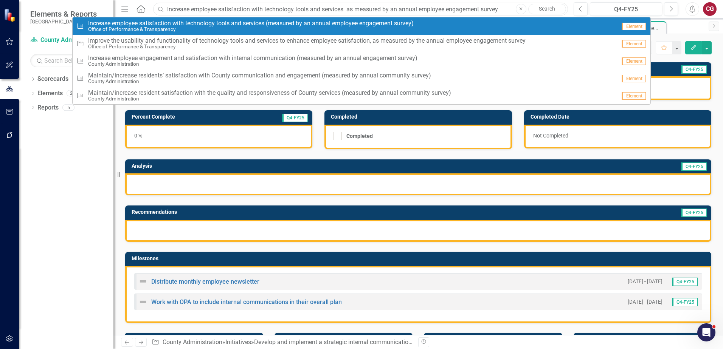
type input "Increase employee satisfaction with technology tools and services as measured b…"
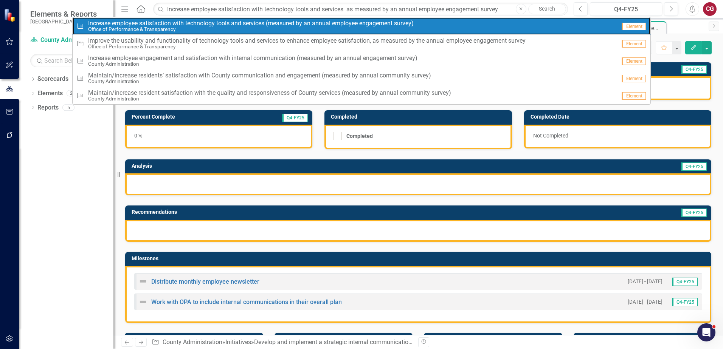
drag, startPoint x: 276, startPoint y: 28, endPoint x: 269, endPoint y: 28, distance: 7.2
click at [276, 28] on small "Office of Performance & Transparency" at bounding box center [250, 29] width 325 height 6
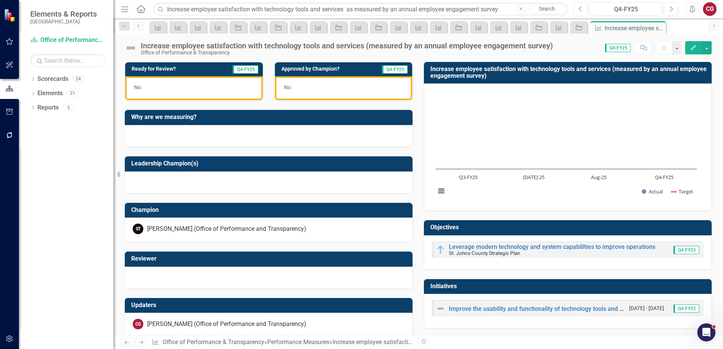
scroll to position [222, 0]
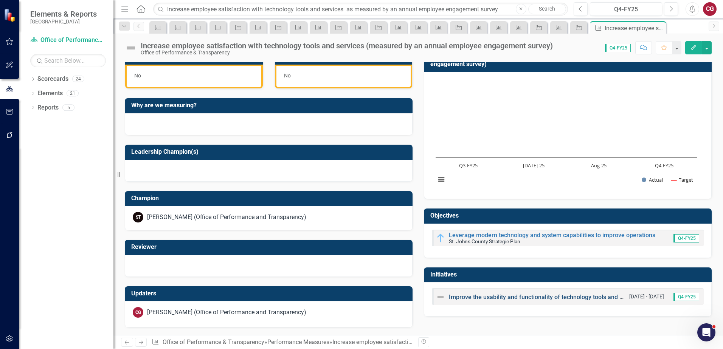
click at [523, 300] on link "Improve the usability and functionality of technology tools and services to enh…" at bounding box center [672, 297] width 447 height 7
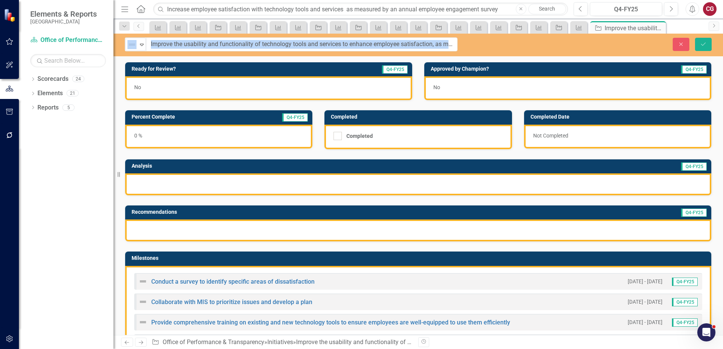
drag, startPoint x: 230, startPoint y: 54, endPoint x: 153, endPoint y: 51, distance: 77.2
click at [684, 44] on button "Close" at bounding box center [680, 44] width 17 height 13
drag, startPoint x: 141, startPoint y: 53, endPoint x: 176, endPoint y: 53, distance: 34.4
click at [679, 42] on icon "Close" at bounding box center [680, 44] width 7 height 5
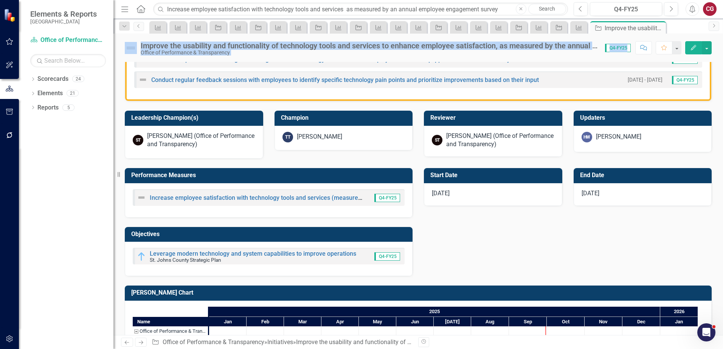
scroll to position [265, 0]
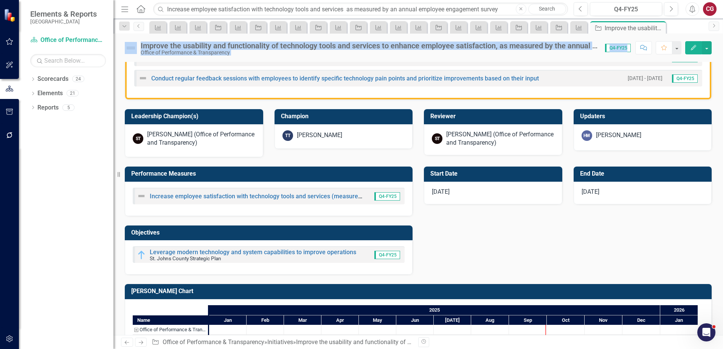
click at [184, 134] on div "[PERSON_NAME] (Office of Performance and Transparency)" at bounding box center [201, 138] width 108 height 17
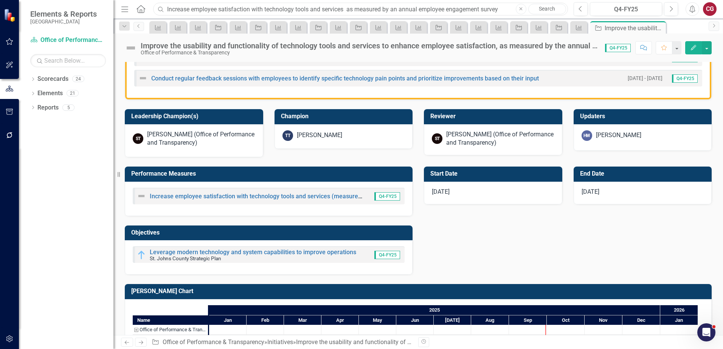
click at [197, 14] on input "Increase employee satisfaction with technology tools and services as measured b…" at bounding box center [360, 9] width 415 height 13
click at [520, 11] on icon "Close" at bounding box center [520, 9] width 3 height 5
click at [302, 11] on input "text" at bounding box center [360, 9] width 415 height 13
paste input "Maintain/increase employee engagement (measured through an employee engagement …"
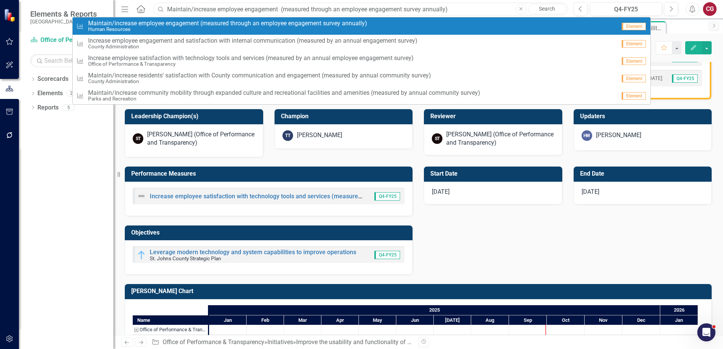
type input "Maintain/increase employee engagement (measured through an employee engagement …"
click at [307, 22] on span "M a i n t a i n / i n c r e a s e e m p l o y e e e n g a g e m e n t ( m e a s…" at bounding box center [227, 23] width 279 height 7
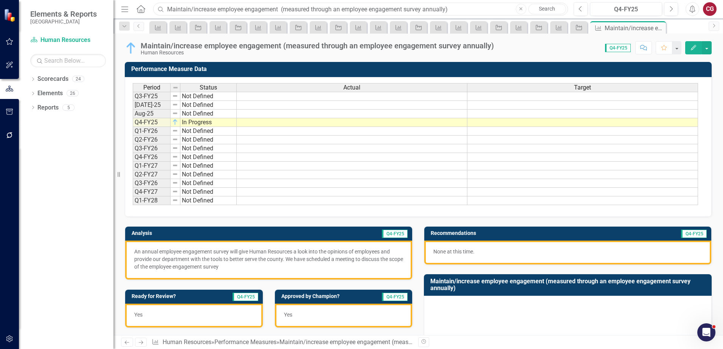
click at [306, 6] on input "Maintain/increase employee engagement (measured through an employee engagement …" at bounding box center [360, 9] width 415 height 13
click at [522, 9] on icon "Close" at bounding box center [520, 9] width 3 height 5
click at [175, 6] on input "text" at bounding box center [360, 9] width 415 height 13
paste input "Increase/maintain new hire satisfaction experience (measured by new hire survey)"
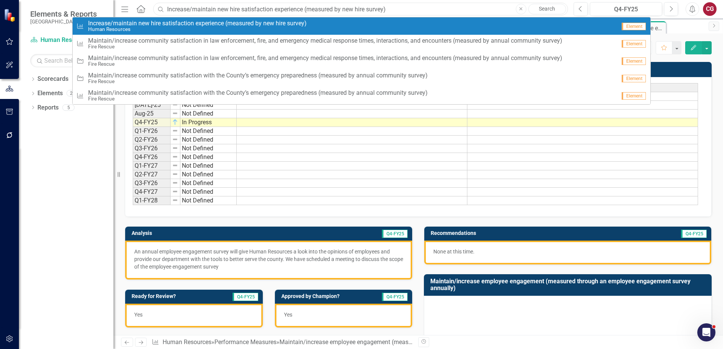
type input "Increase/maintain new hire satisfaction experience (measured by new hire survey)"
click at [353, 25] on div "Performance Measure I n c r e a s e / m a i n t a i n n e w h i r e s a t i s f…" at bounding box center [345, 26] width 539 height 12
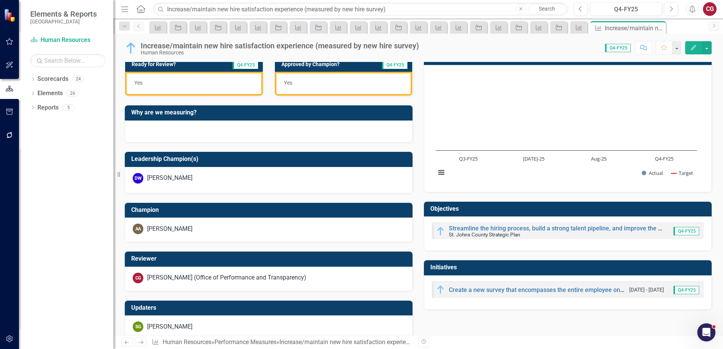
scroll to position [254, 0]
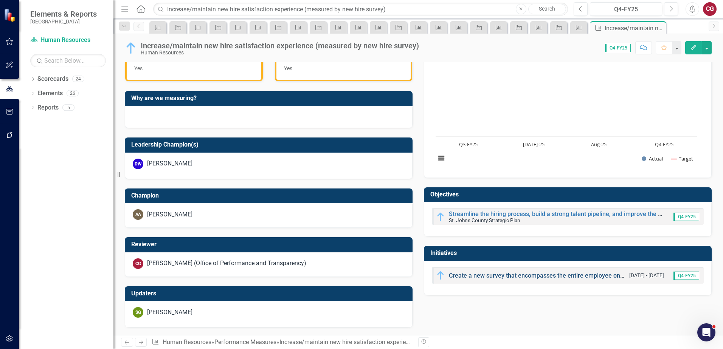
click at [508, 273] on link "Create a new survey that encompasses the entire employee onboarding experience" at bounding box center [562, 275] width 227 height 7
